Goal: Transaction & Acquisition: Purchase product/service

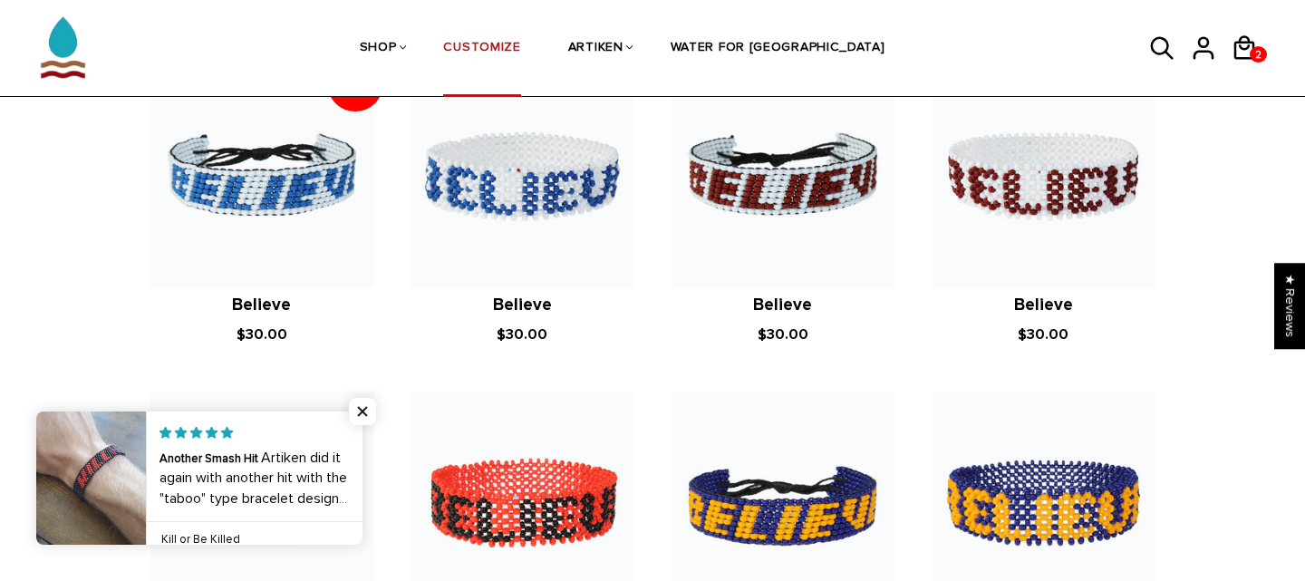
scroll to position [1358, 0]
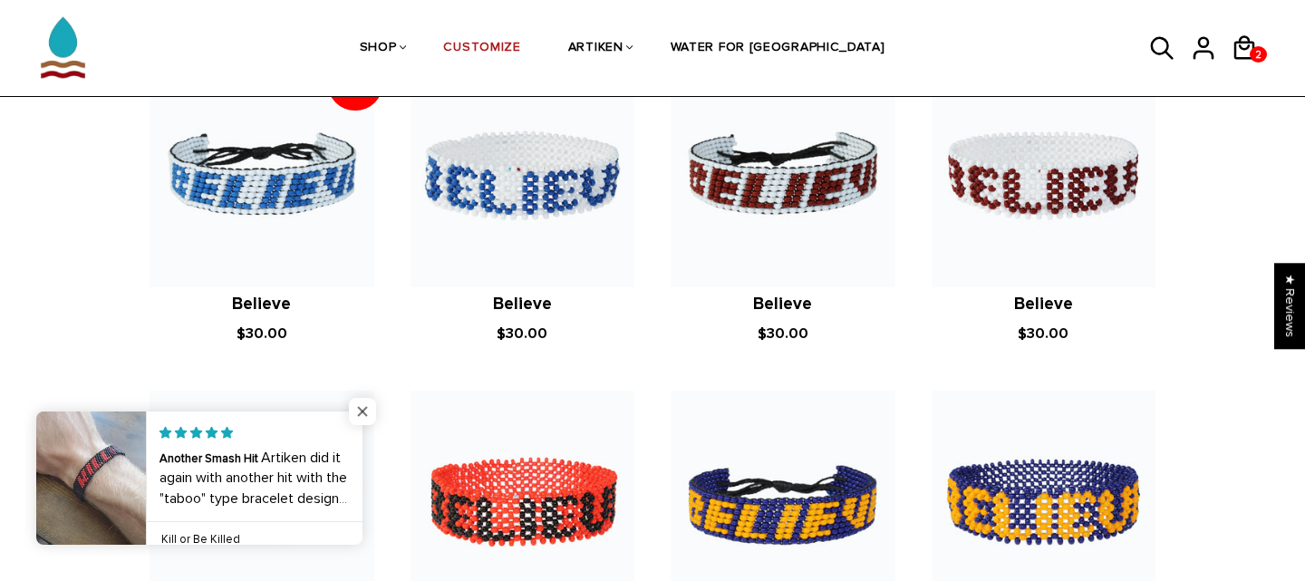
click at [359, 409] on span "Close popup widget" at bounding box center [362, 411] width 27 height 27
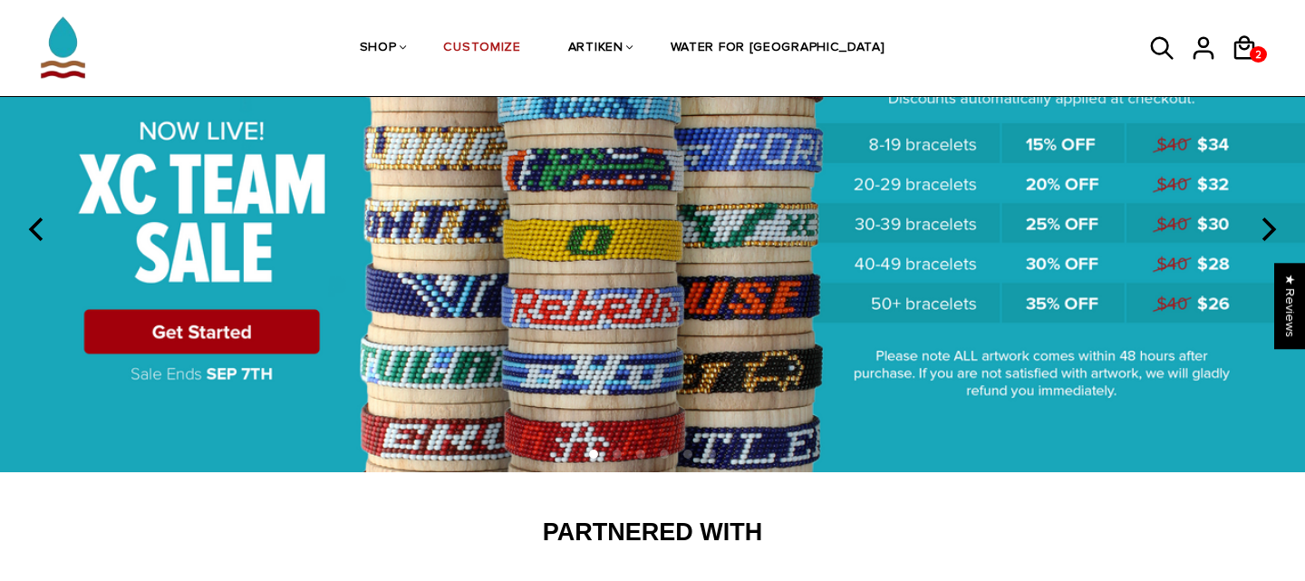
scroll to position [0, 0]
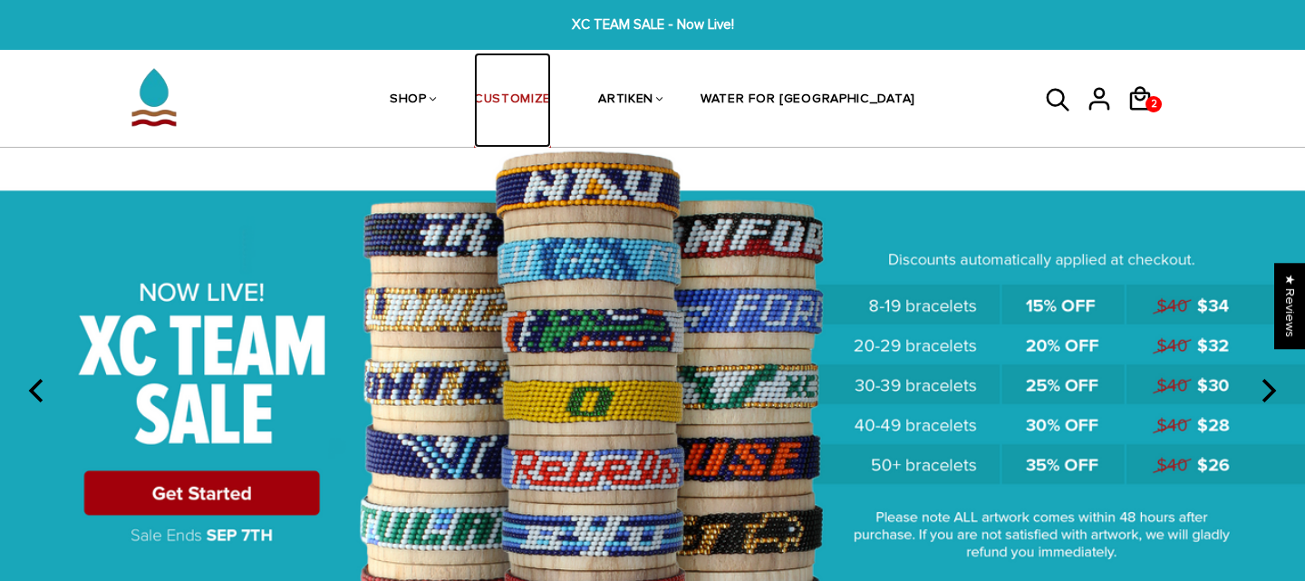
click at [551, 95] on link "CUSTOMIZE" at bounding box center [512, 101] width 77 height 96
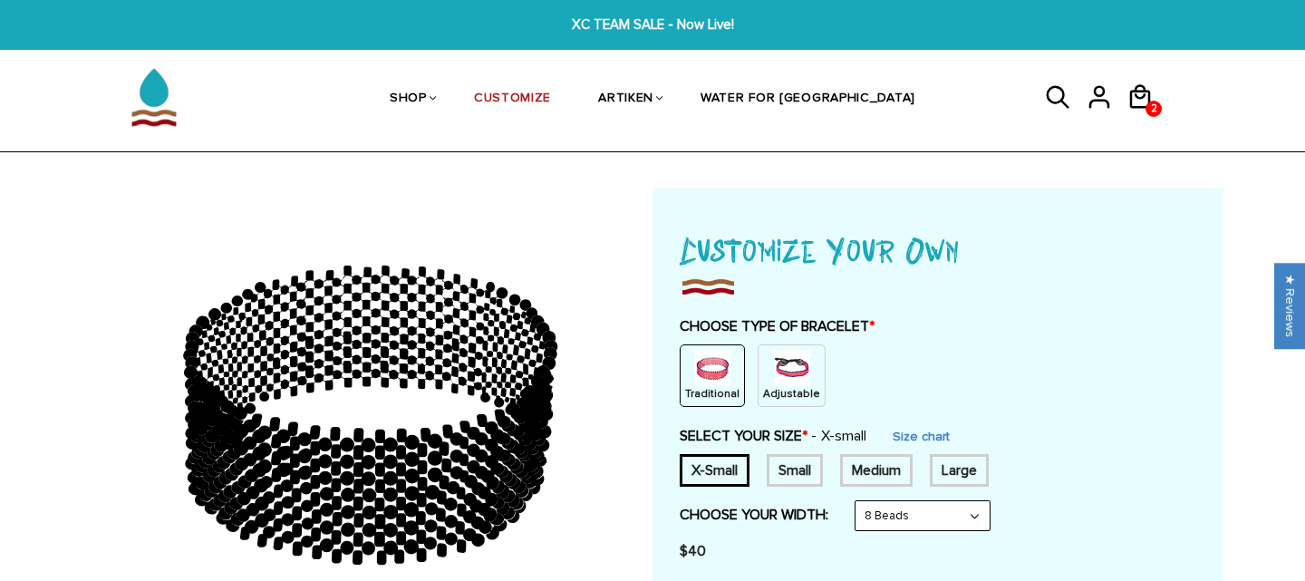
click at [714, 390] on p "Traditional" at bounding box center [712, 393] width 54 height 15
click at [711, 466] on div "X-Small" at bounding box center [714, 470] width 70 height 33
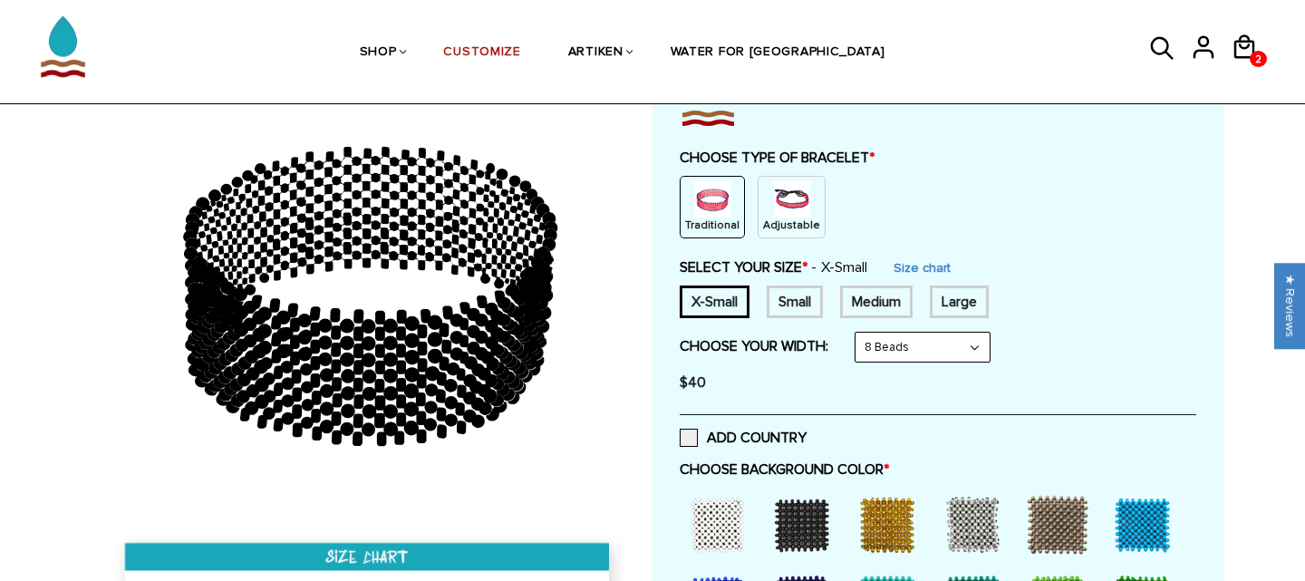
scroll to position [182, 0]
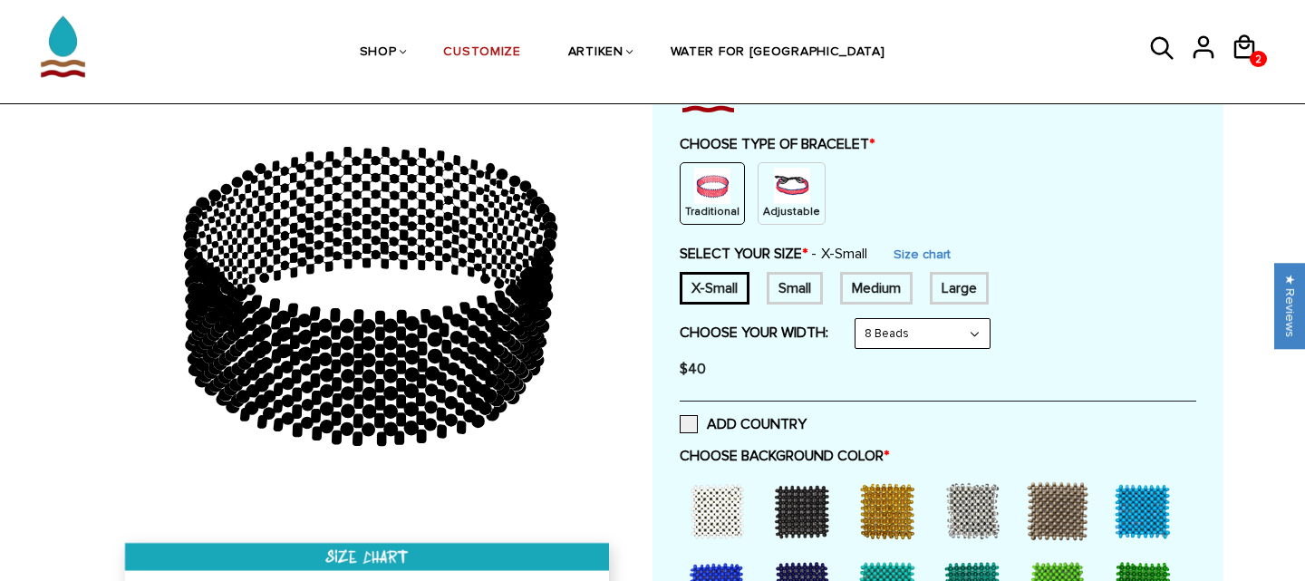
click at [935, 333] on select "8 Beads 6 Beads 10 Beads" at bounding box center [922, 333] width 134 height 29
select select "6-beads"
click at [859, 319] on select "8 Beads 6 Beads 10 Beads" at bounding box center [922, 333] width 134 height 29
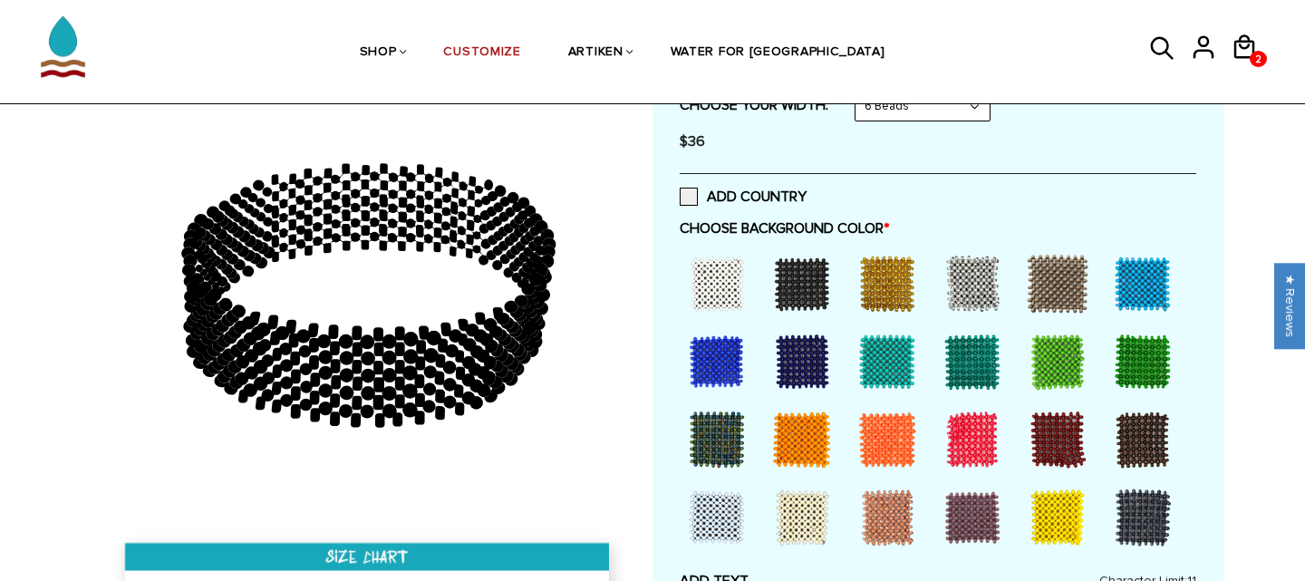
scroll to position [414, 0]
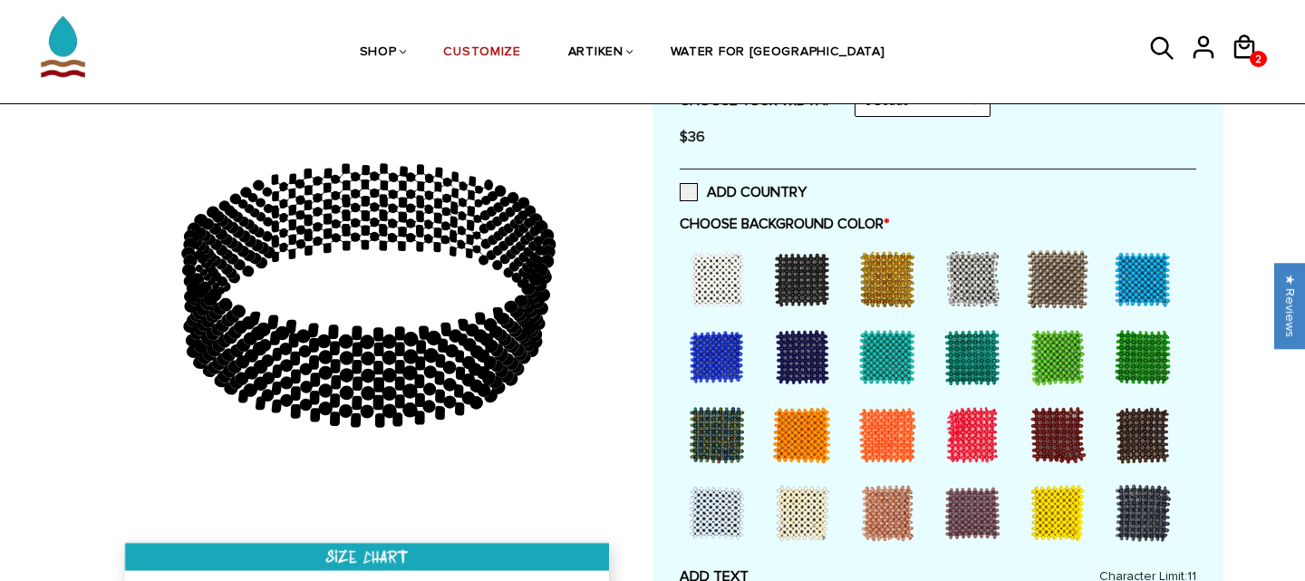
click at [1062, 507] on div at bounding box center [1057, 513] width 72 height 72
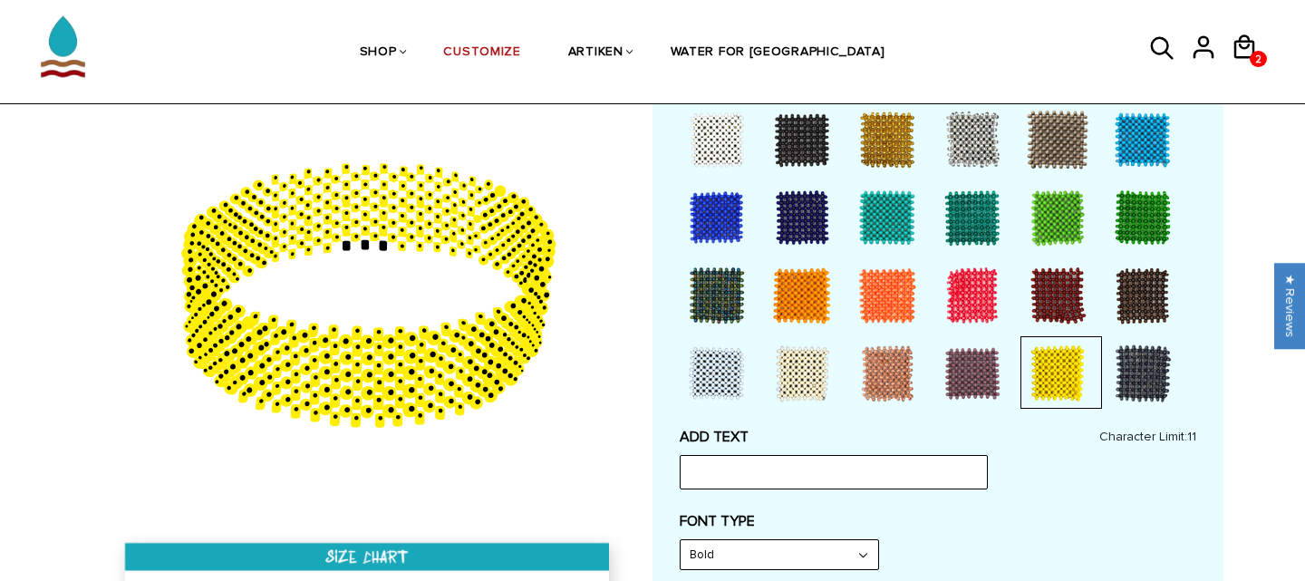
scroll to position [566, 0]
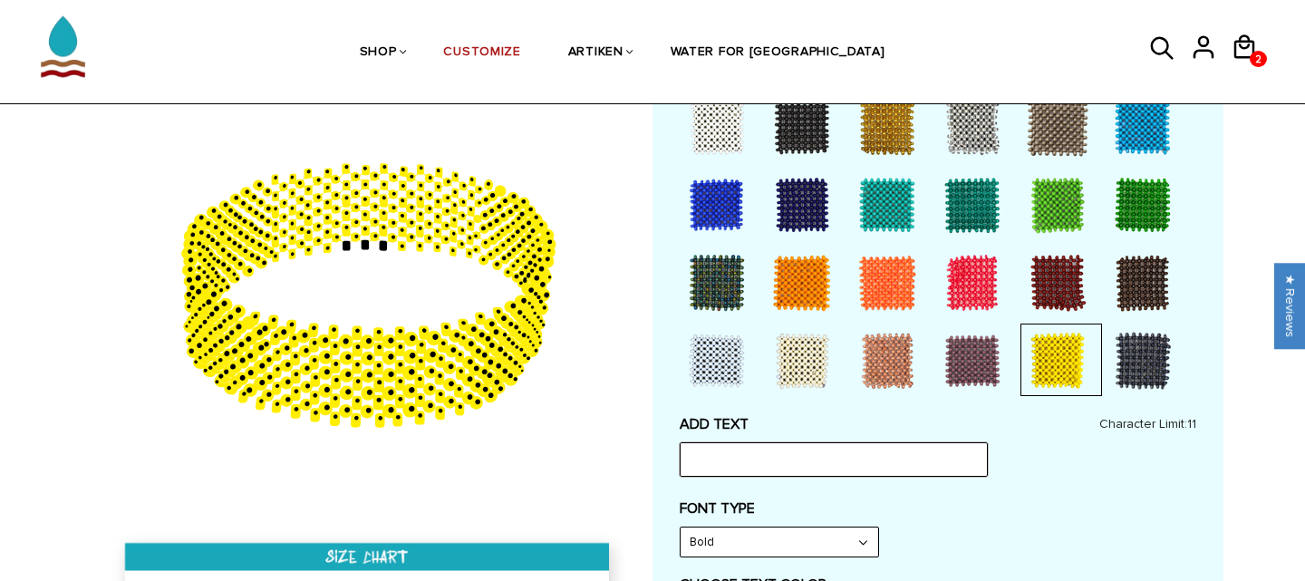
click at [873, 461] on input "text" at bounding box center [833, 459] width 308 height 34
click at [865, 535] on select "Bold" at bounding box center [778, 541] width 197 height 29
click at [680, 527] on select "Bold" at bounding box center [778, 541] width 197 height 29
click at [816, 463] on input "livestrong" at bounding box center [833, 459] width 308 height 34
type input "l"
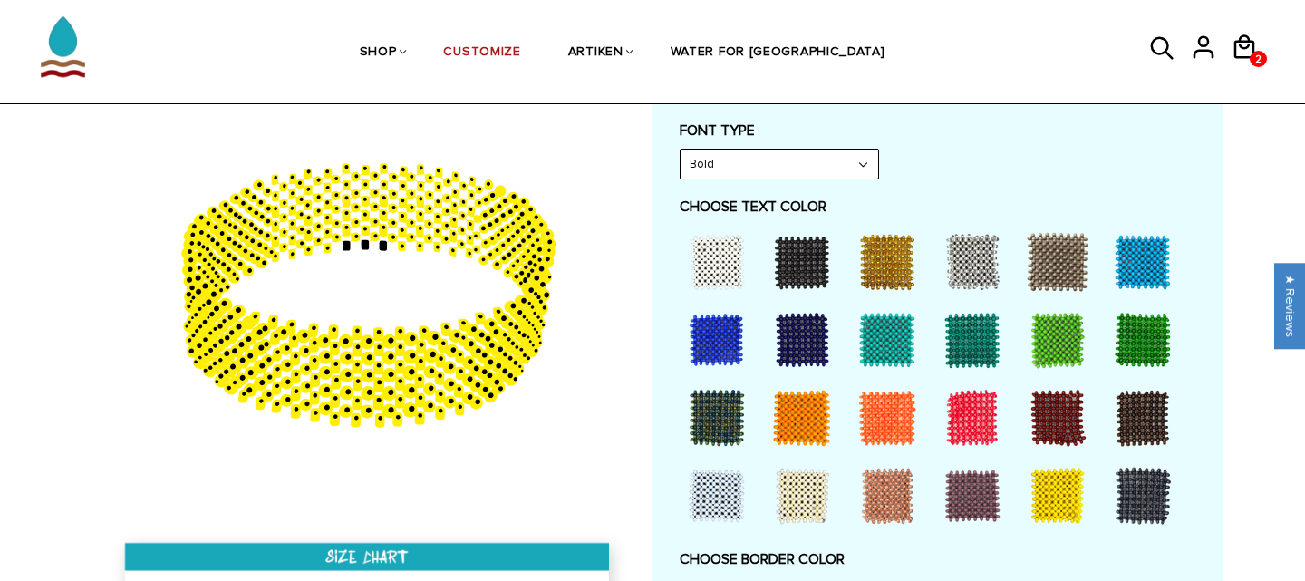
scroll to position [943, 0]
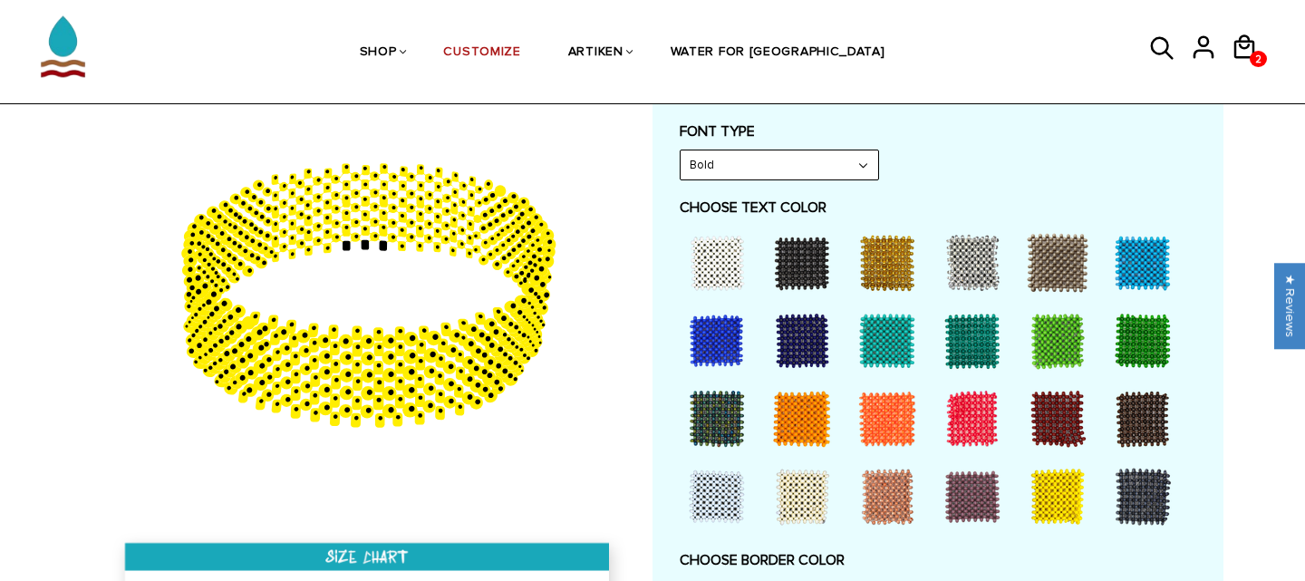
type input "LIVESTRONG"
click at [809, 274] on div at bounding box center [801, 262] width 72 height 72
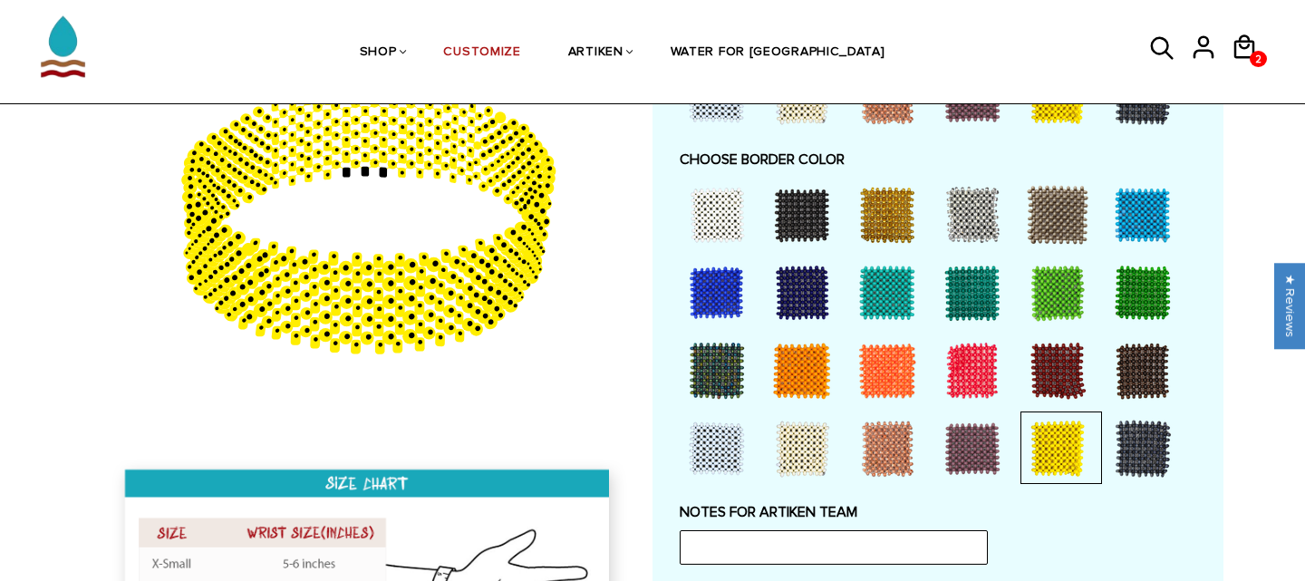
scroll to position [1341, 0]
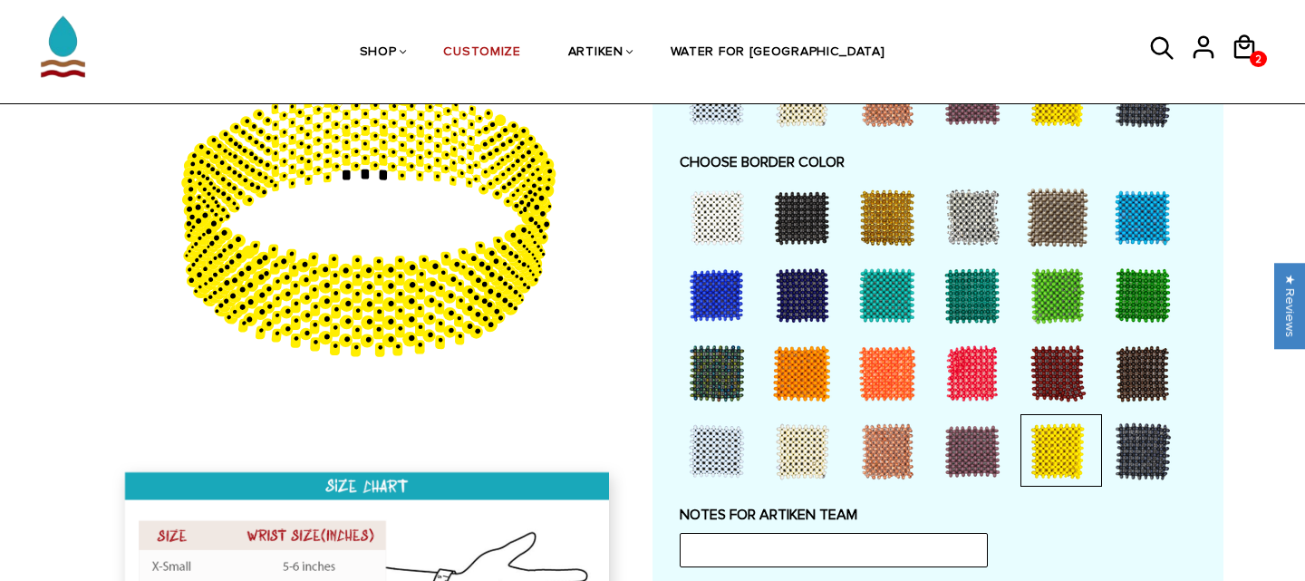
click at [719, 226] on div at bounding box center [716, 217] width 72 height 72
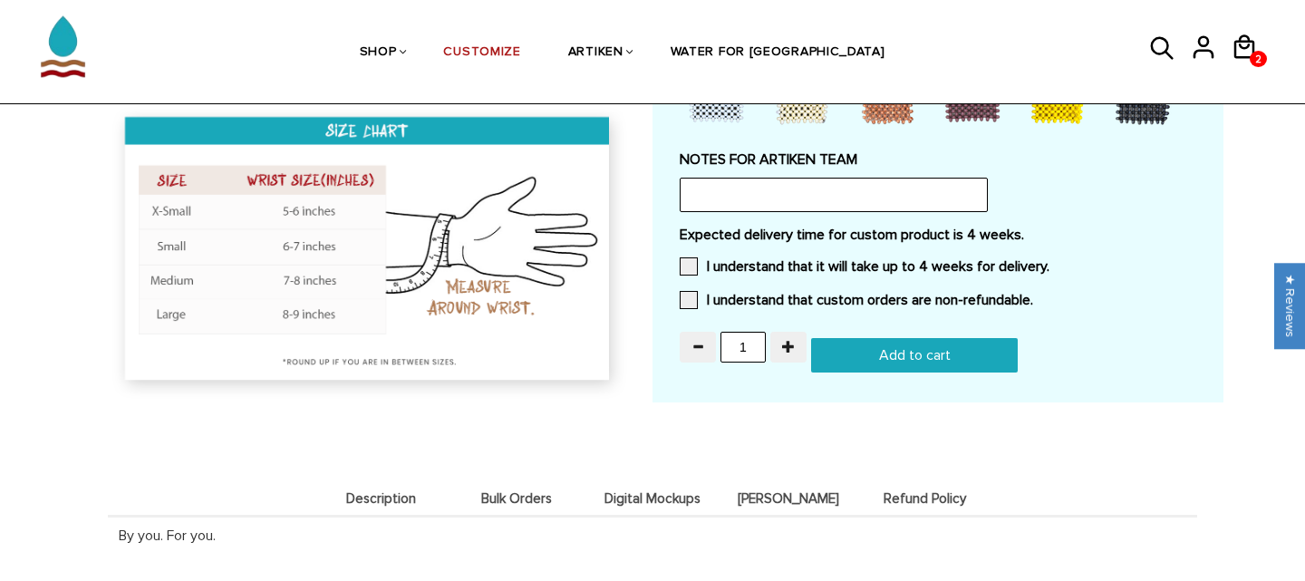
scroll to position [1697, 0]
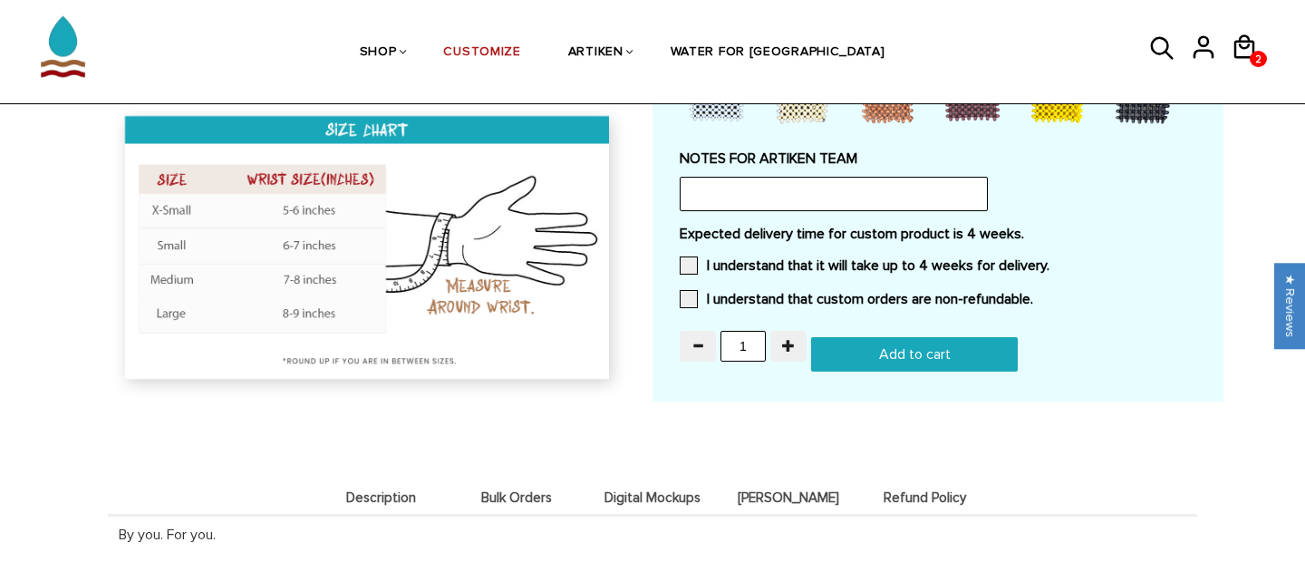
click at [910, 350] on input "Add to cart" at bounding box center [914, 354] width 207 height 34
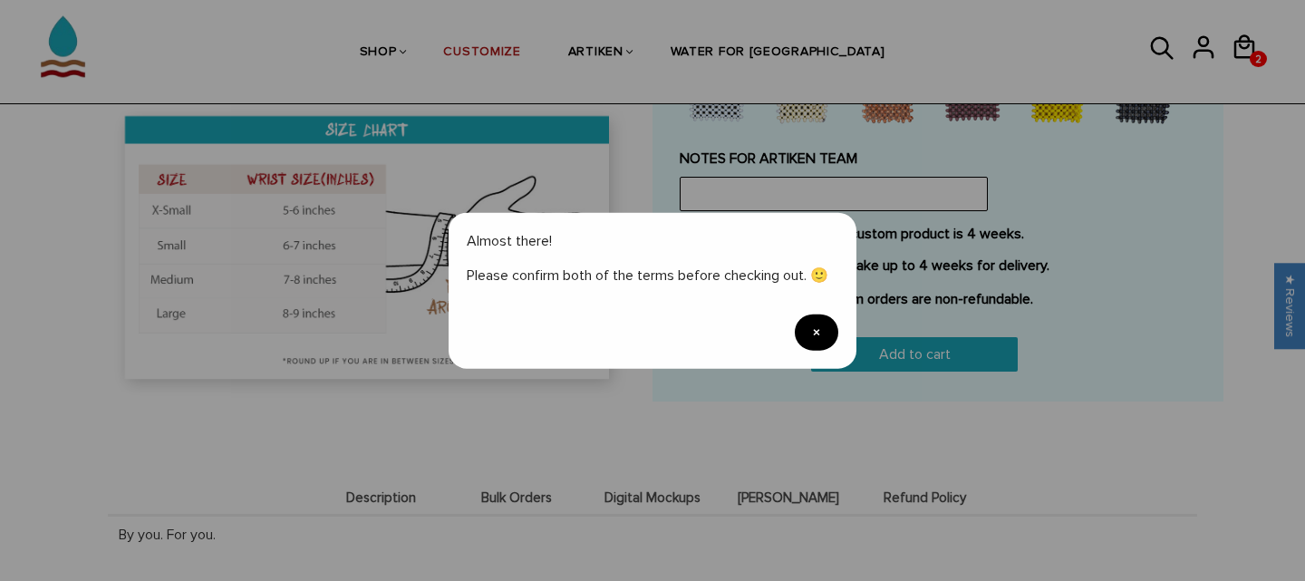
click at [814, 332] on span "×" at bounding box center [815, 332] width 43 height 36
